Goal: Answer question/provide support: Share knowledge or assist other users

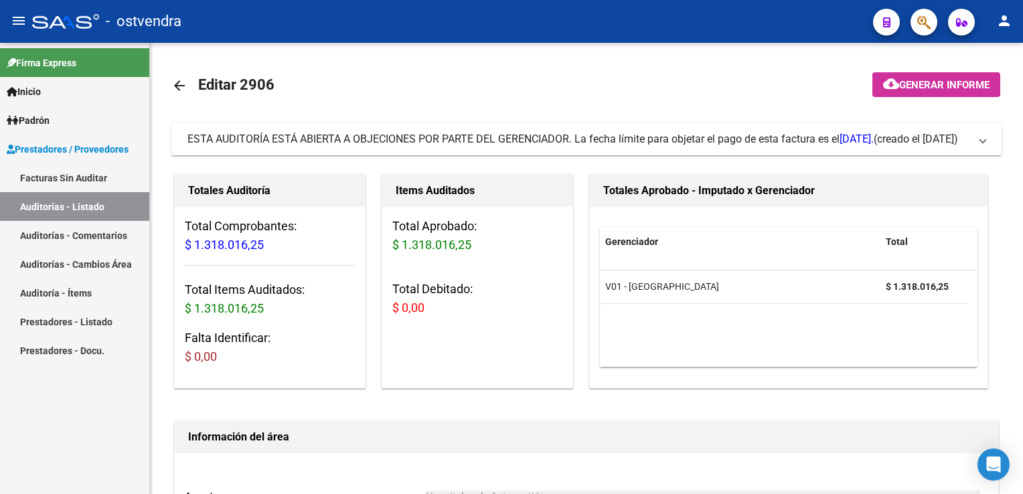
scroll to position [402, 0]
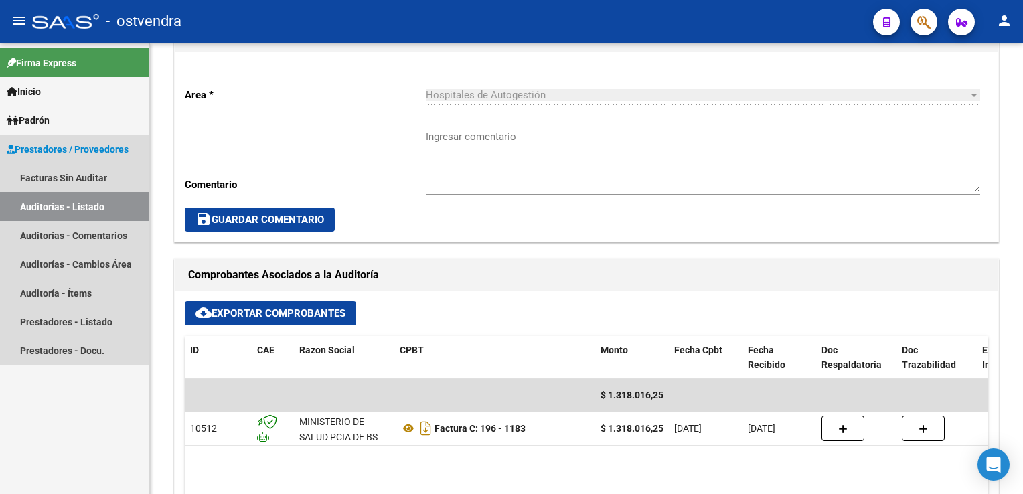
click at [67, 207] on link "Auditorías - Listado" at bounding box center [74, 206] width 149 height 29
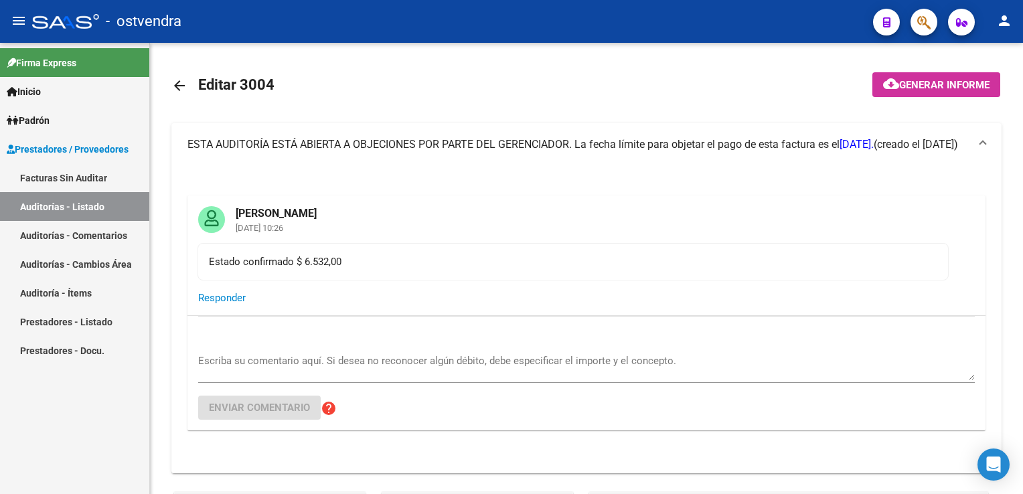
click at [62, 295] on link "Auditoría - Ítems" at bounding box center [74, 292] width 149 height 29
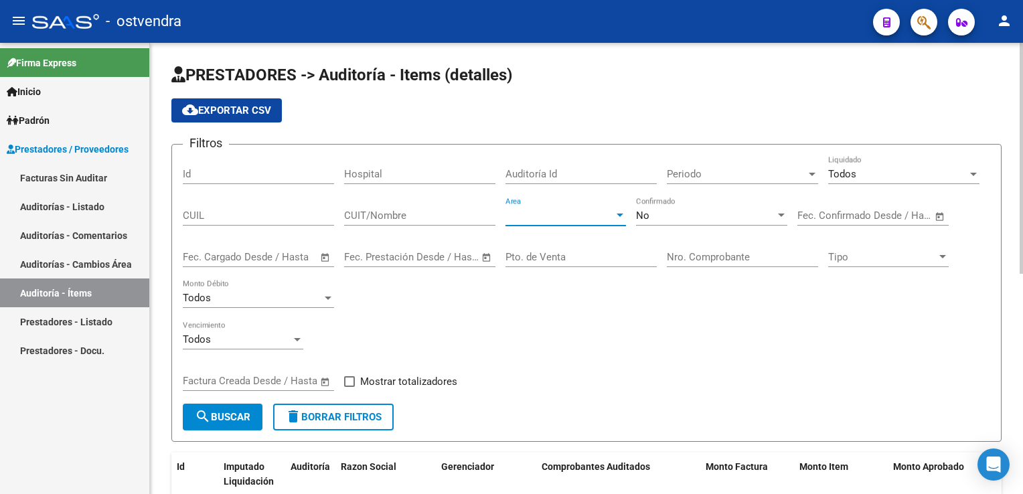
click at [616, 212] on div at bounding box center [620, 215] width 12 height 11
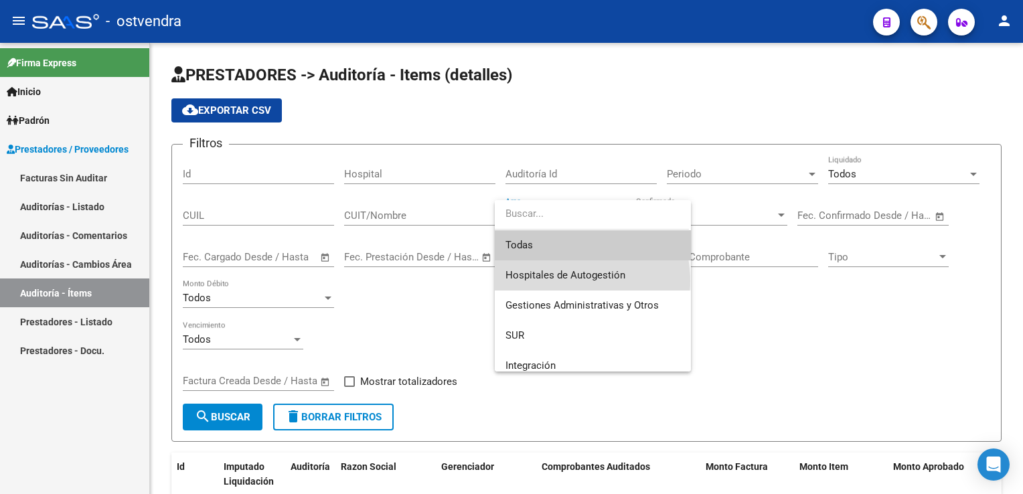
click at [563, 281] on span "Hospitales de Autogestión" at bounding box center [592, 275] width 175 height 30
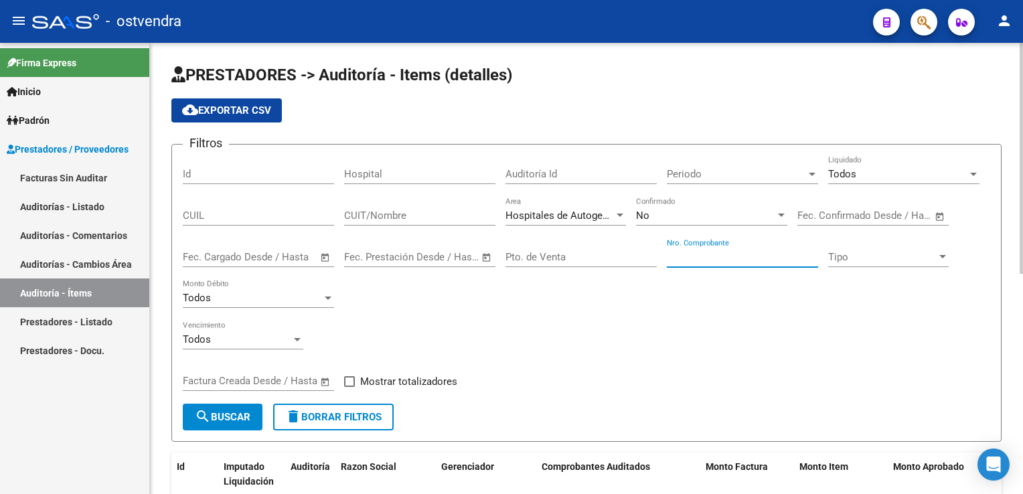
click at [728, 252] on input "Nro. Comprobante" at bounding box center [742, 257] width 151 height 12
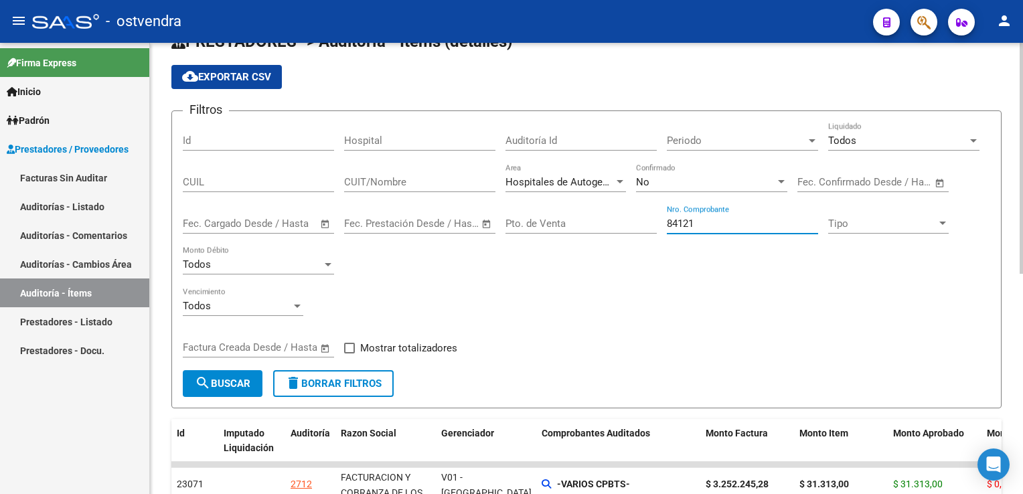
scroll to position [201, 0]
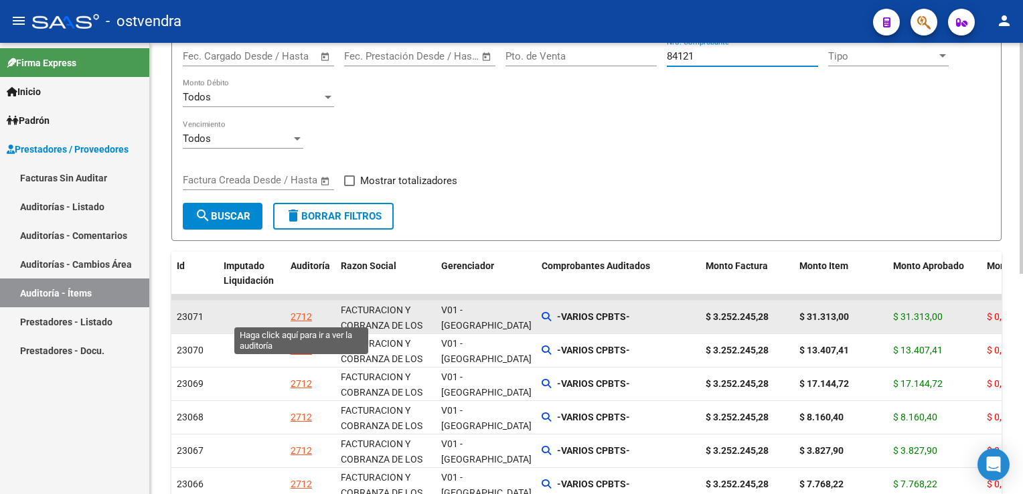
type input "84121"
click at [299, 317] on div "2712" at bounding box center [300, 316] width 21 height 15
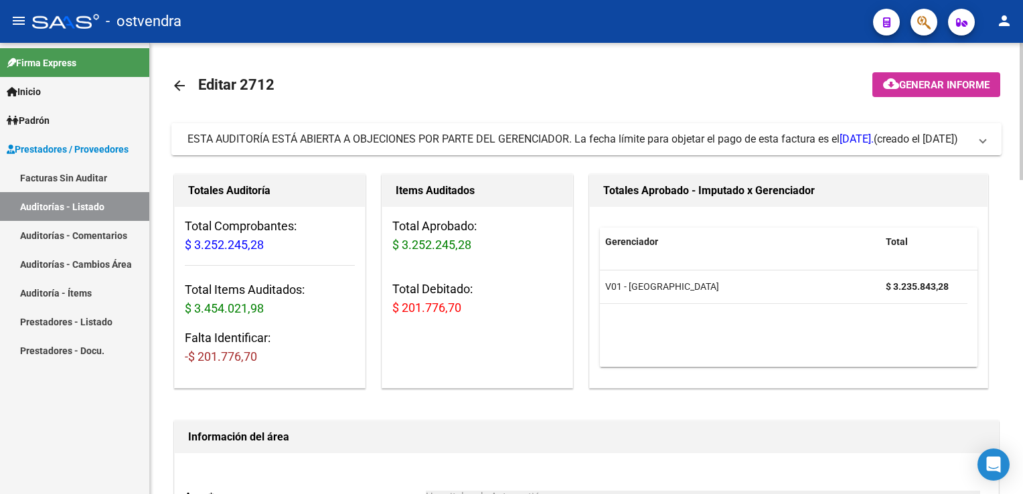
click at [972, 141] on span "ESTA AUDITORÍA ESTÁ ABIERTA A OBJECIONES POR PARTE DEL GERENCIADOR. La fecha lí…" at bounding box center [583, 139] width 792 height 15
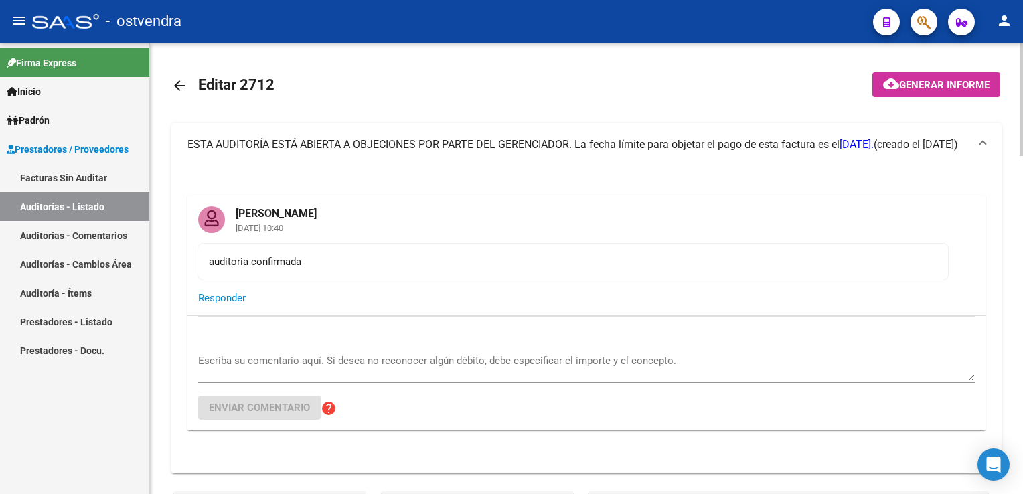
click at [256, 361] on textarea "Escriba su comentario aquí. Si desea no reconocer algún débito, debe especifica…" at bounding box center [586, 366] width 776 height 27
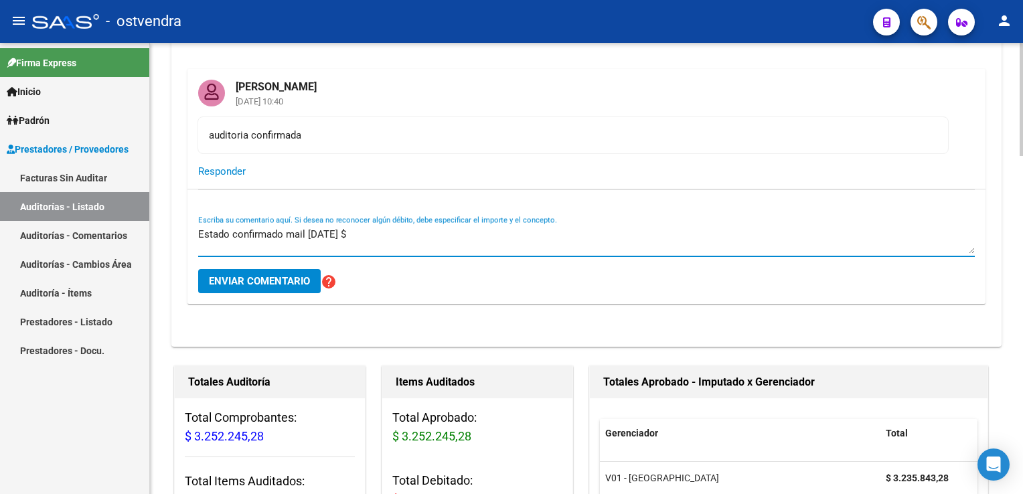
scroll to position [134, 0]
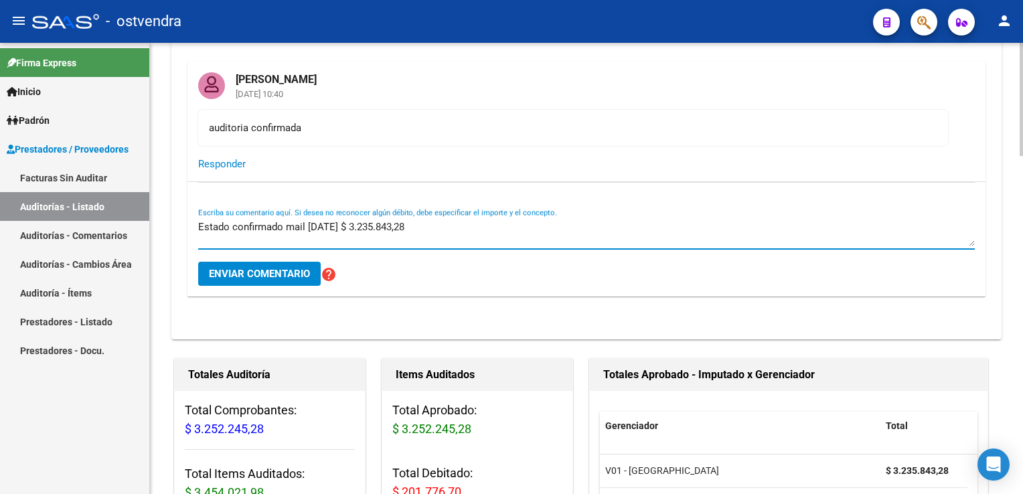
type textarea "Estado confirmado mail [DATE] $ 3.235.843,28"
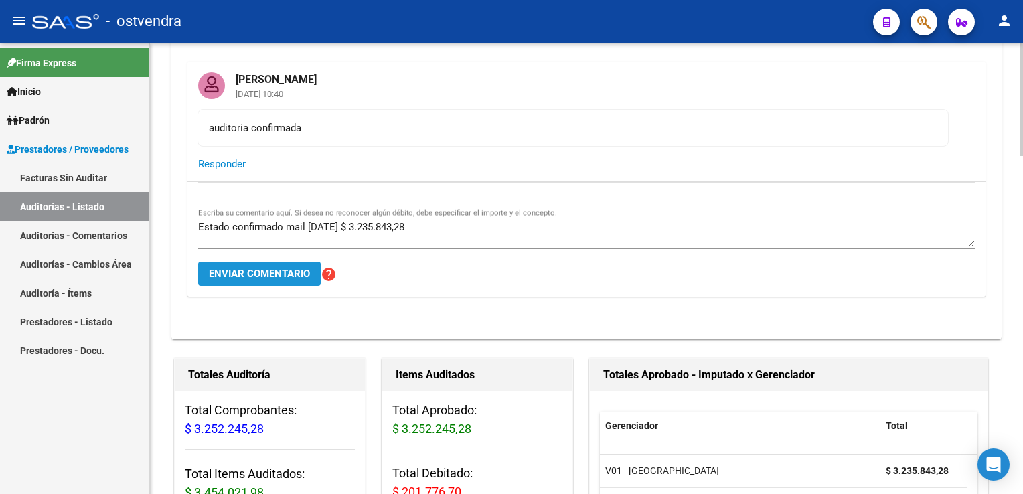
click at [248, 282] on button "Enviar comentario" at bounding box center [259, 274] width 122 height 24
